Goal: Transaction & Acquisition: Book appointment/travel/reservation

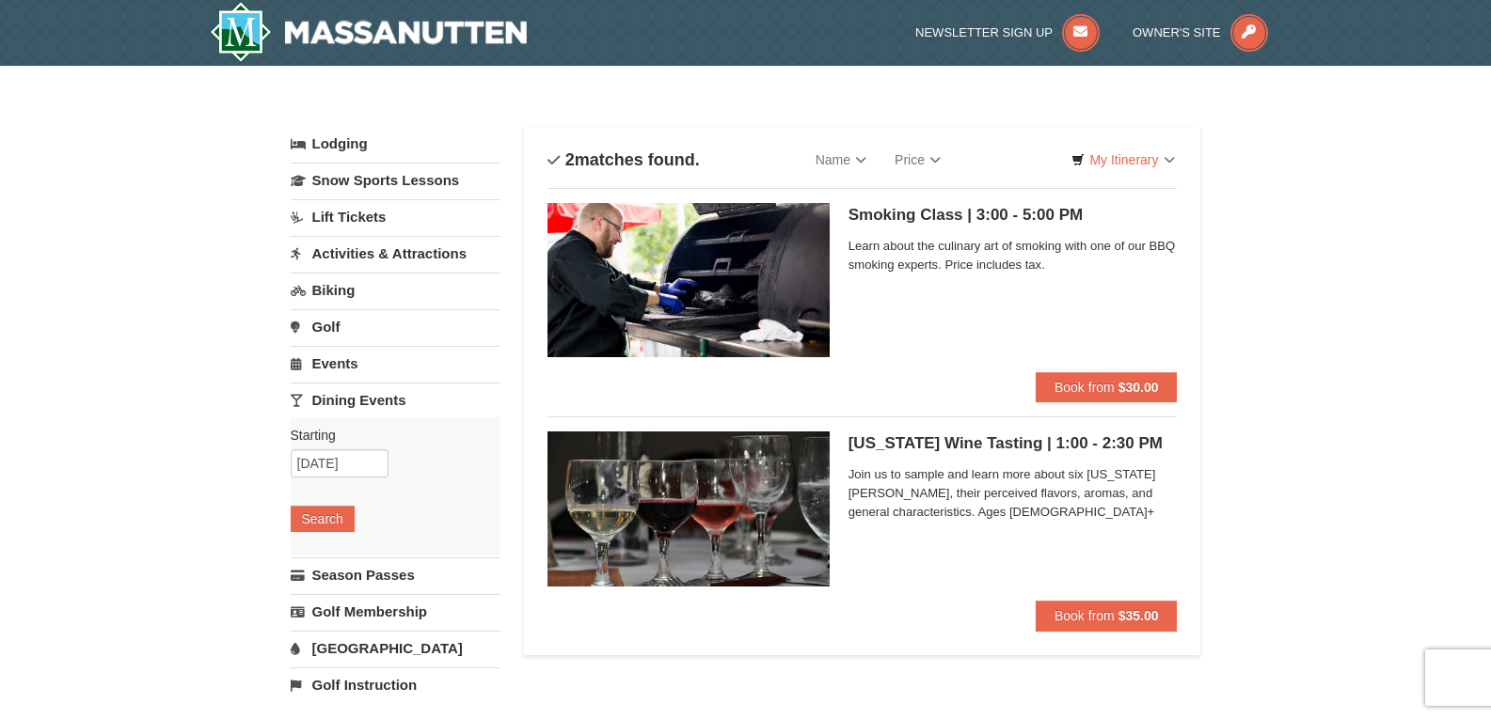
click at [381, 247] on link "Activities & Attractions" at bounding box center [396, 253] width 210 height 35
click at [323, 371] on button "Search" at bounding box center [323, 372] width 64 height 26
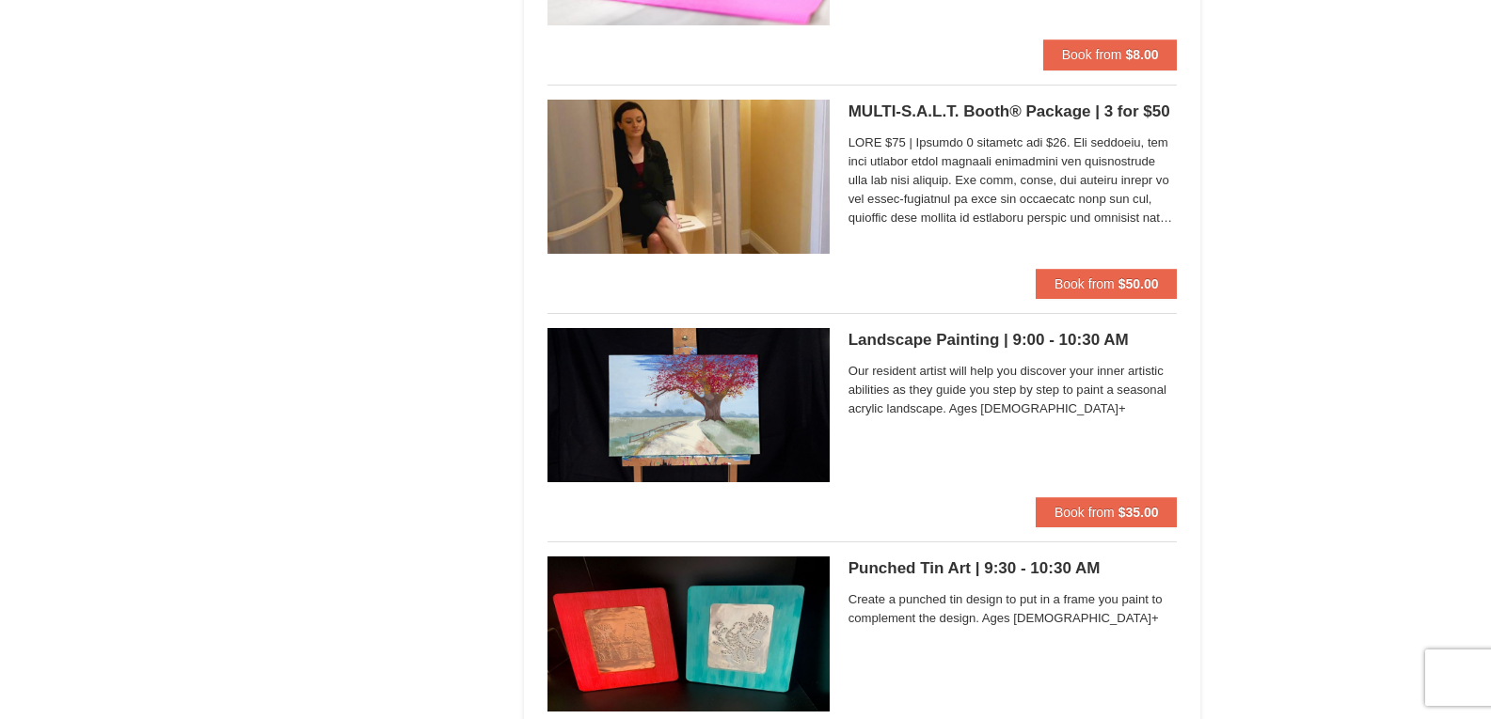
scroll to position [2171, 0]
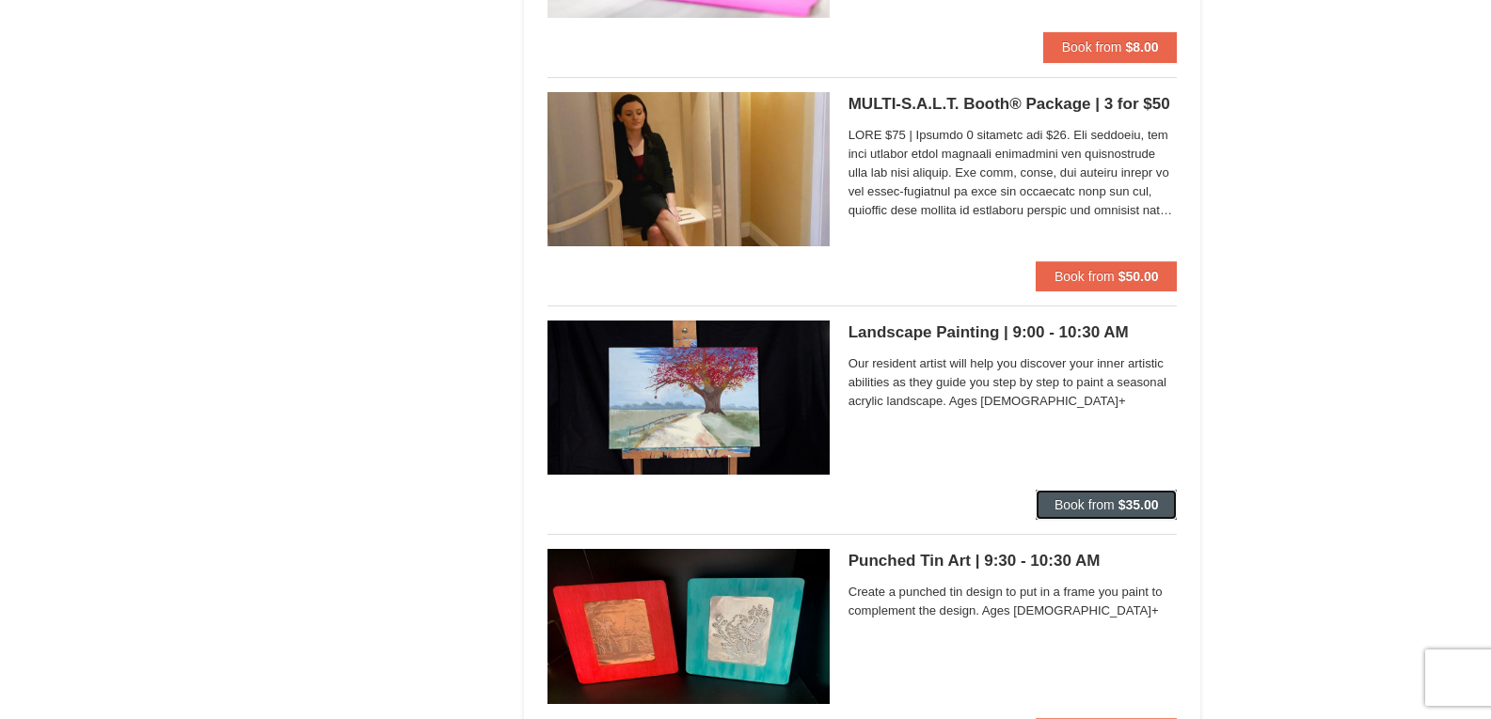
click at [1112, 510] on span "Book from" at bounding box center [1084, 504] width 60 height 15
